Goal: Task Accomplishment & Management: Use online tool/utility

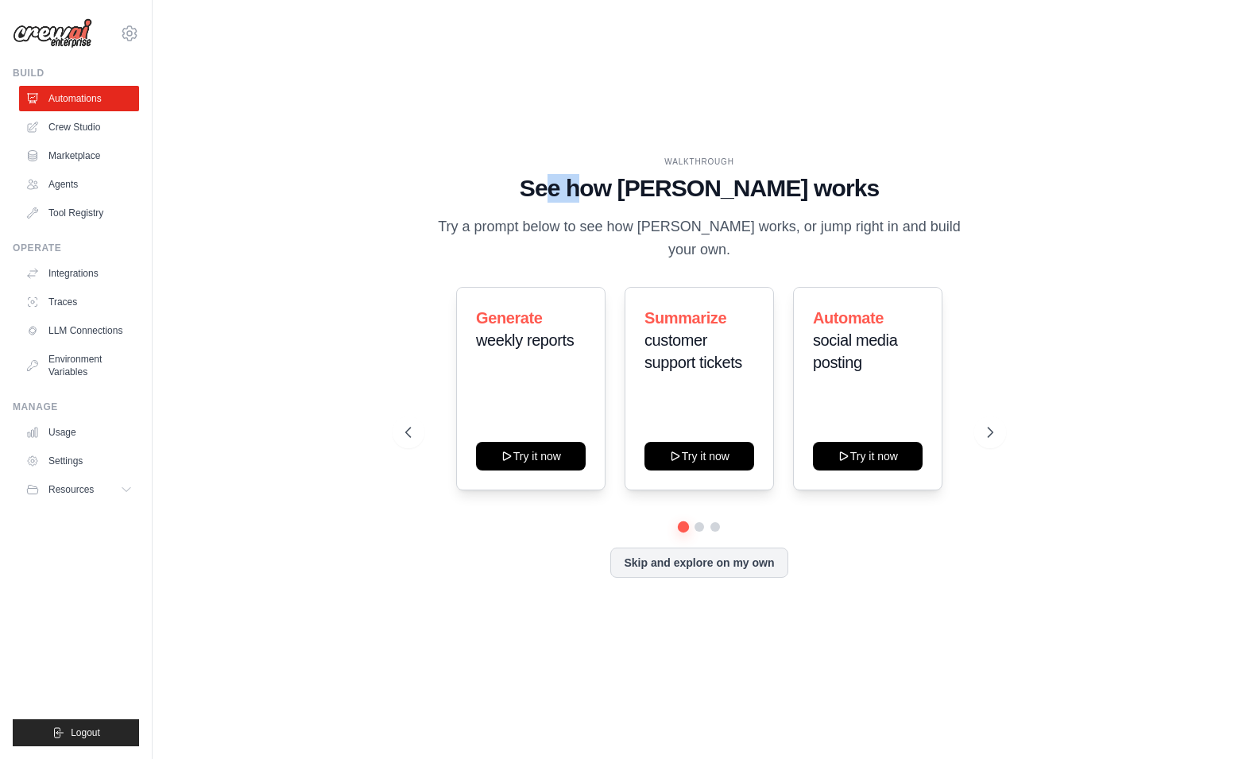
drag, startPoint x: 598, startPoint y: 203, endPoint x: 644, endPoint y: 205, distance: 45.3
click at [642, 203] on h1 "See how [PERSON_NAME] works" at bounding box center [698, 188] width 587 height 29
click at [648, 203] on h1 "See how [PERSON_NAME] works" at bounding box center [698, 188] width 587 height 29
click at [985, 416] on button at bounding box center [990, 432] width 32 height 32
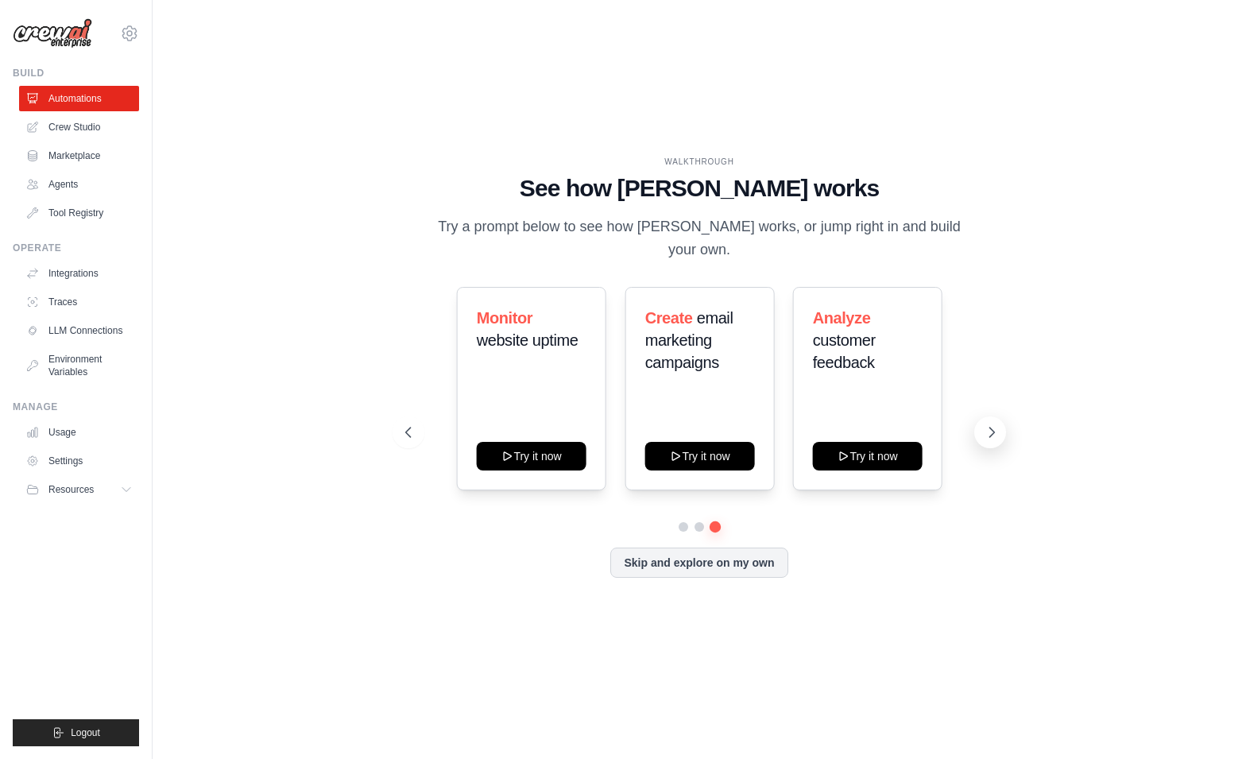
click at [985, 416] on button at bounding box center [990, 432] width 32 height 32
click at [91, 178] on link "Agents" at bounding box center [81, 184] width 120 height 25
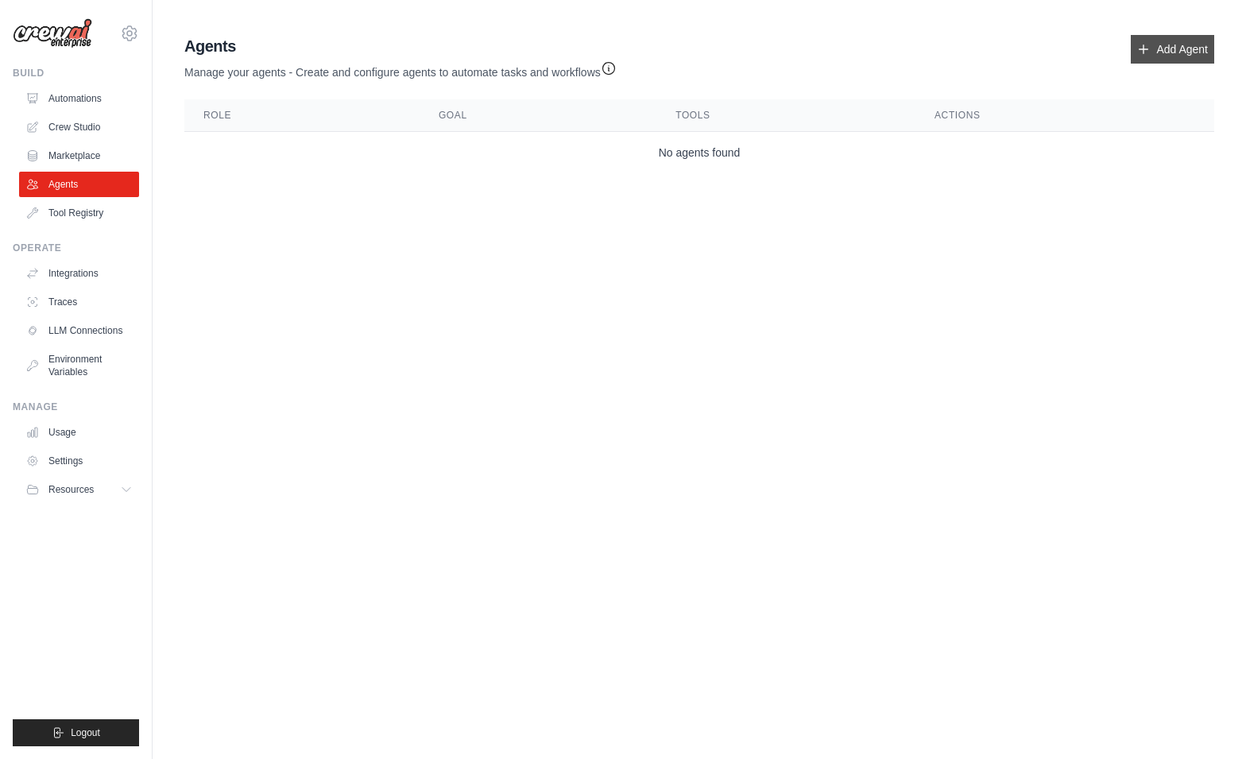
click at [1166, 47] on link "Add Agent" at bounding box center [1172, 49] width 83 height 29
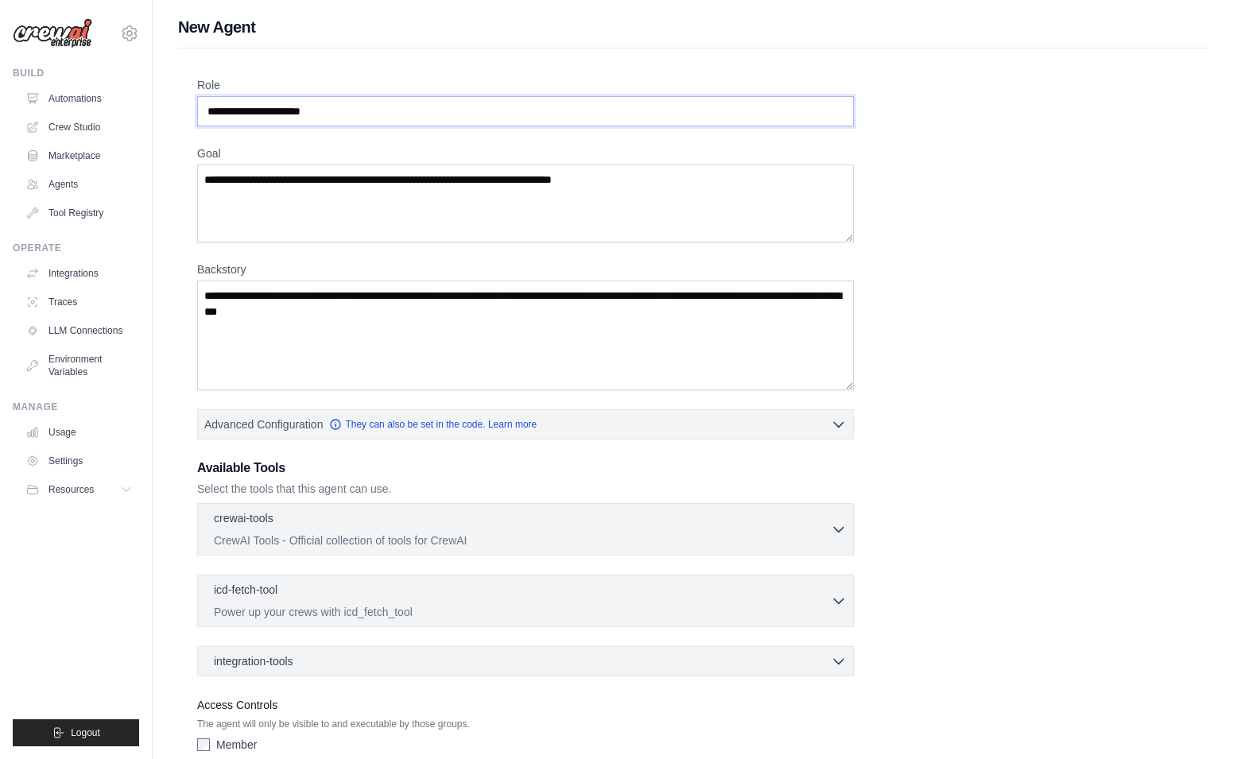
click at [548, 114] on input "Role" at bounding box center [525, 111] width 656 height 30
drag, startPoint x: 215, startPoint y: 33, endPoint x: 265, endPoint y: 26, distance: 49.8
click at [265, 26] on h1 "New Agent" at bounding box center [692, 27] width 1029 height 22
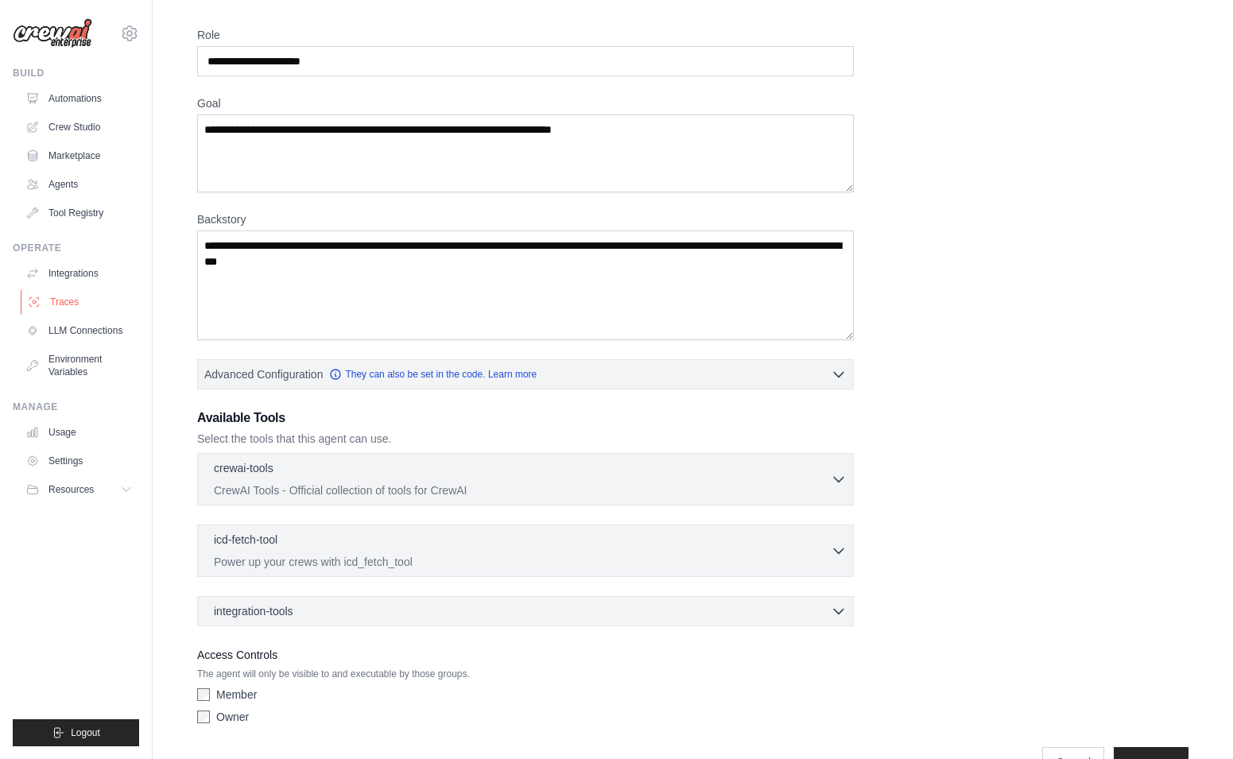
scroll to position [54, 0]
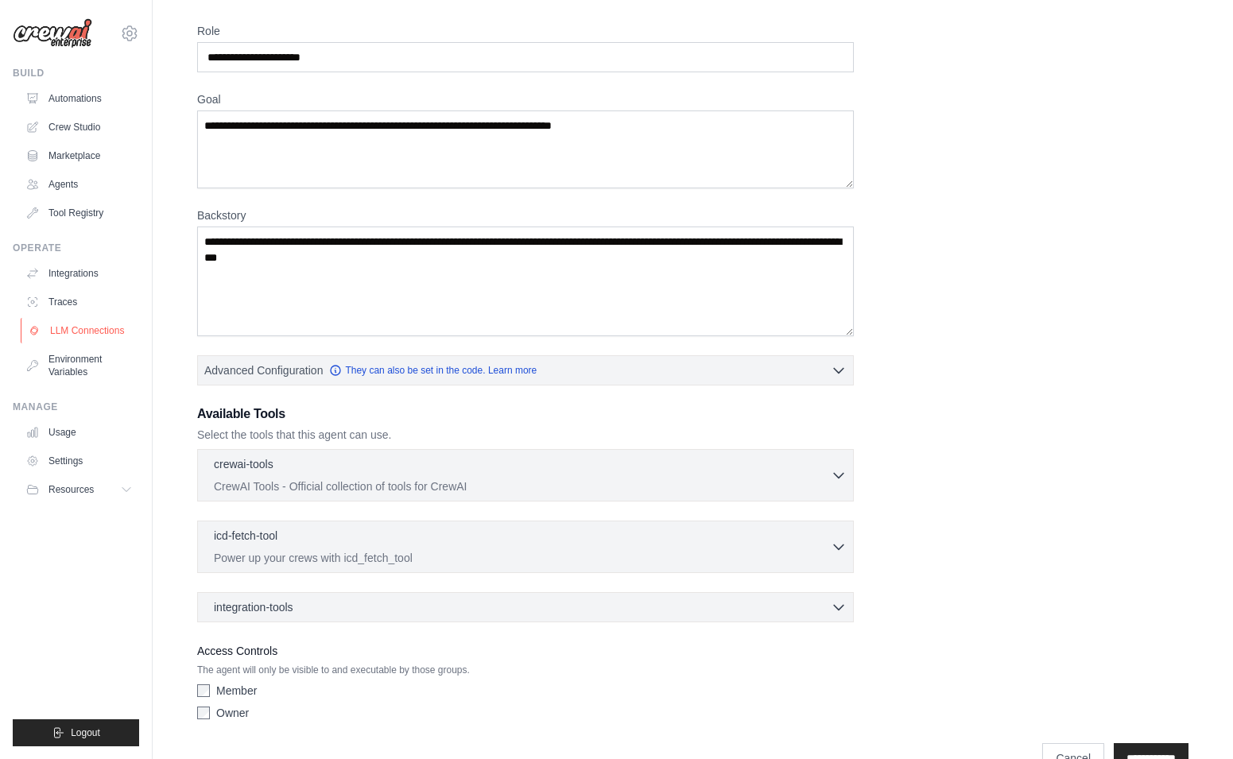
click at [78, 335] on link "LLM Connections" at bounding box center [81, 330] width 120 height 25
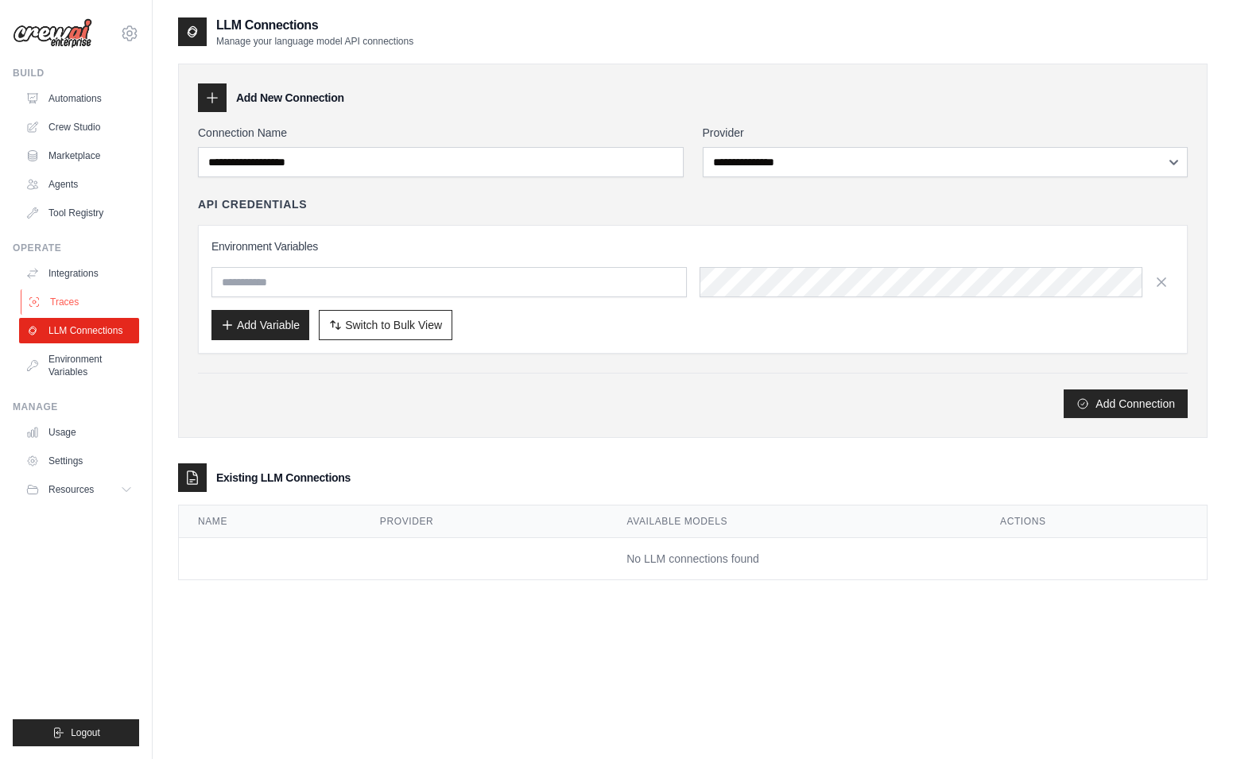
click at [83, 290] on link "Traces" at bounding box center [81, 301] width 120 height 25
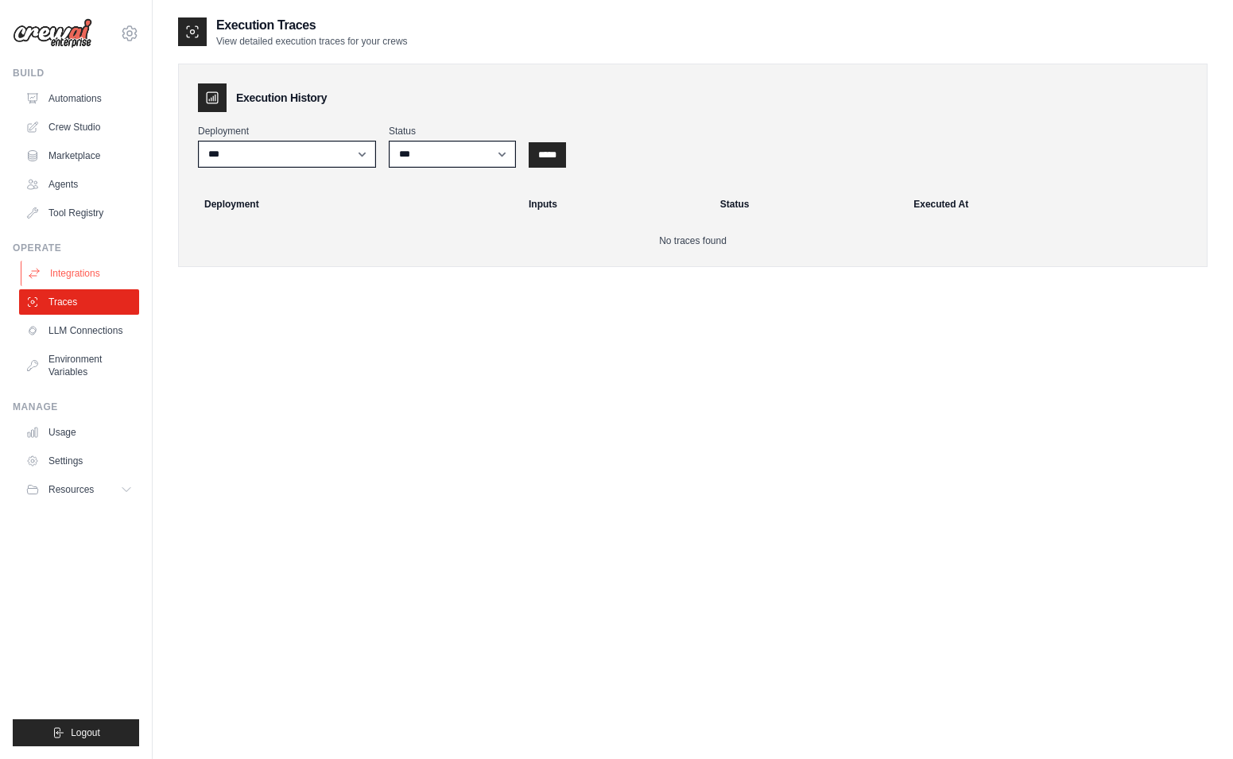
click at [83, 274] on link "Integrations" at bounding box center [81, 273] width 120 height 25
